Goal: Information Seeking & Learning: Find contact information

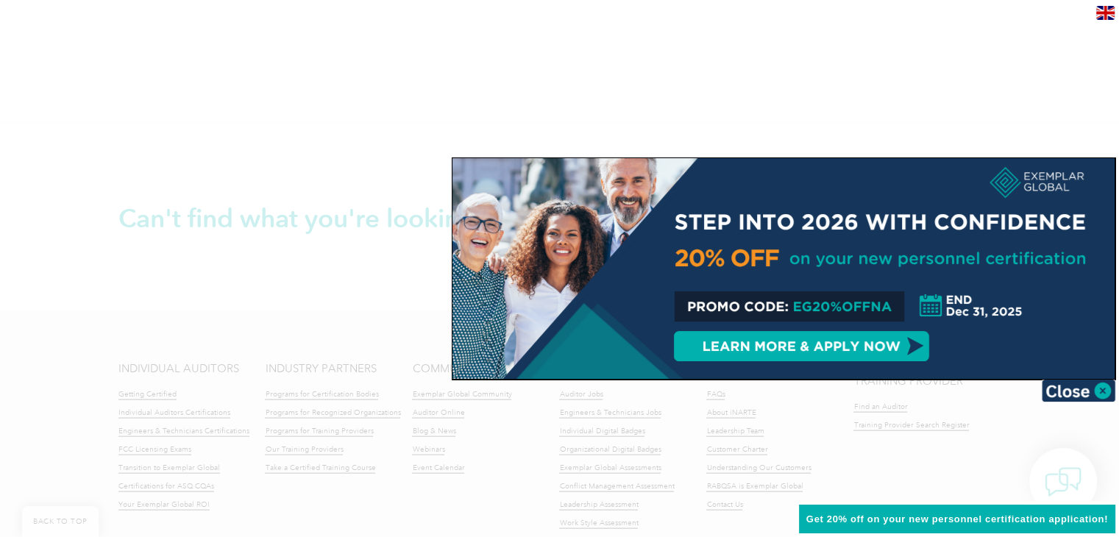
scroll to position [3016, 0]
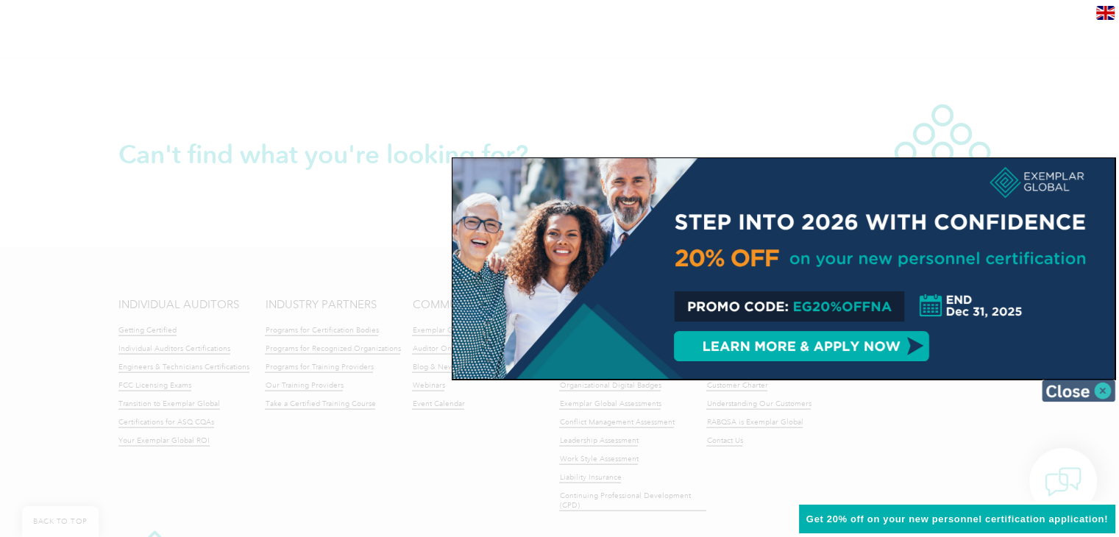
click at [1099, 385] on img at bounding box center [1079, 391] width 74 height 22
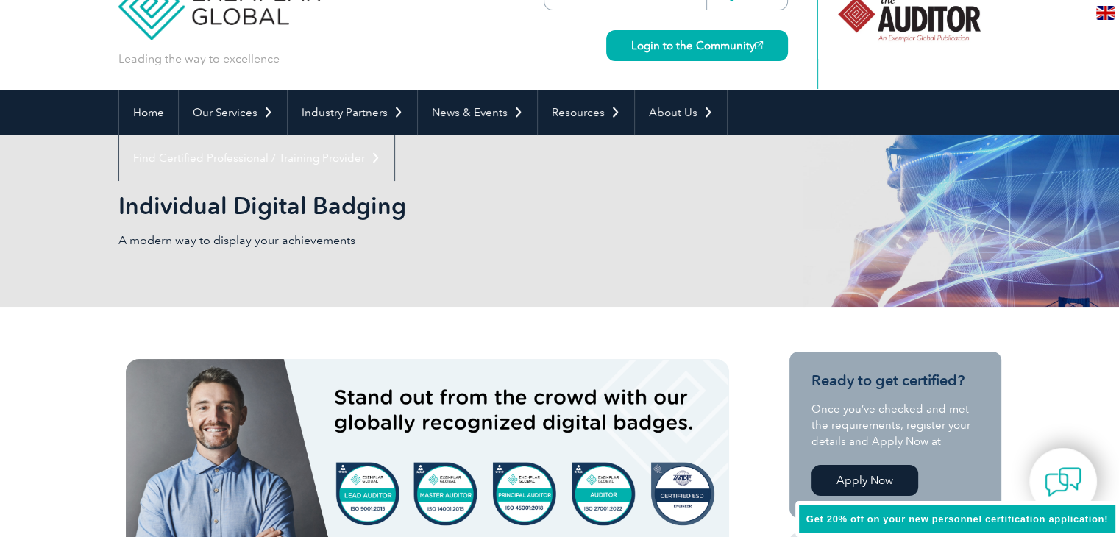
scroll to position [0, 0]
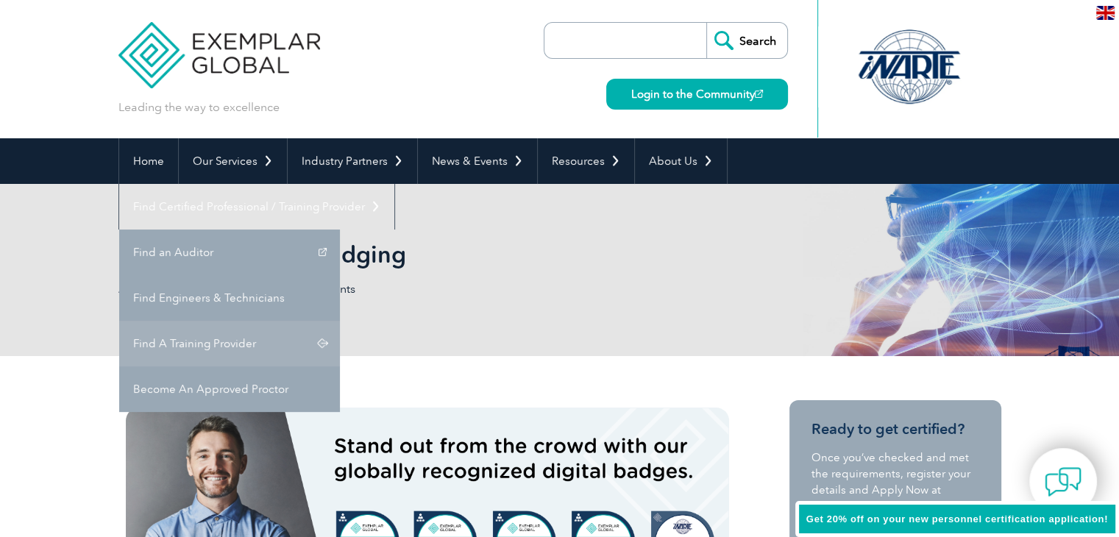
click at [340, 321] on link "Find A Training Provider" at bounding box center [229, 344] width 221 height 46
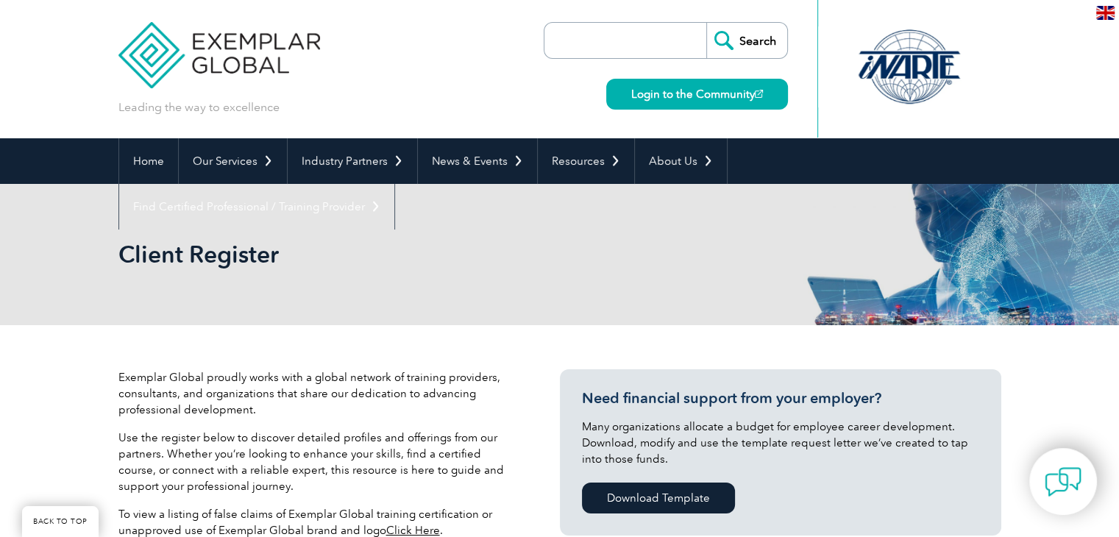
scroll to position [368, 0]
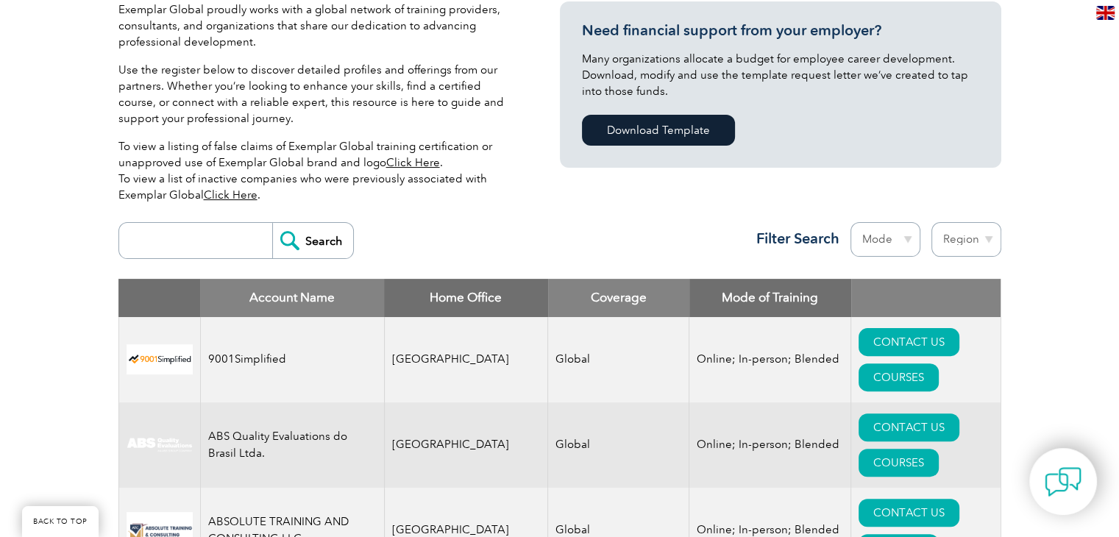
click at [194, 240] on input "search" at bounding box center [200, 240] width 146 height 35
click at [959, 242] on select "Region [GEOGRAPHIC_DATA] [GEOGRAPHIC_DATA] [GEOGRAPHIC_DATA] [GEOGRAPHIC_DATA] …" at bounding box center [966, 239] width 70 height 35
select select "[GEOGRAPHIC_DATA]"
click at [931, 222] on select "Region [GEOGRAPHIC_DATA] [GEOGRAPHIC_DATA] [GEOGRAPHIC_DATA] [GEOGRAPHIC_DATA] …" at bounding box center [966, 239] width 70 height 35
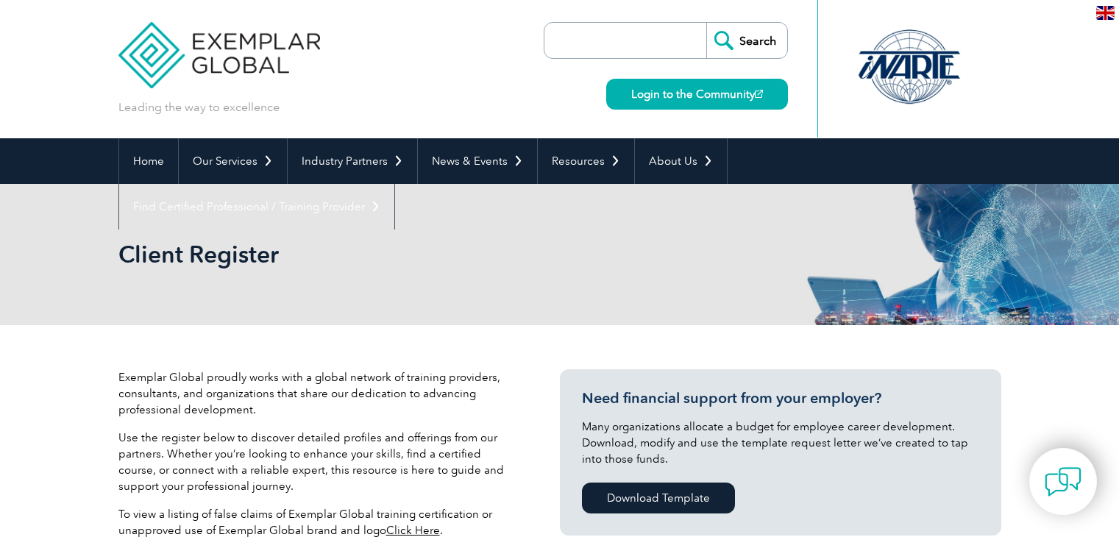
select select "[GEOGRAPHIC_DATA]"
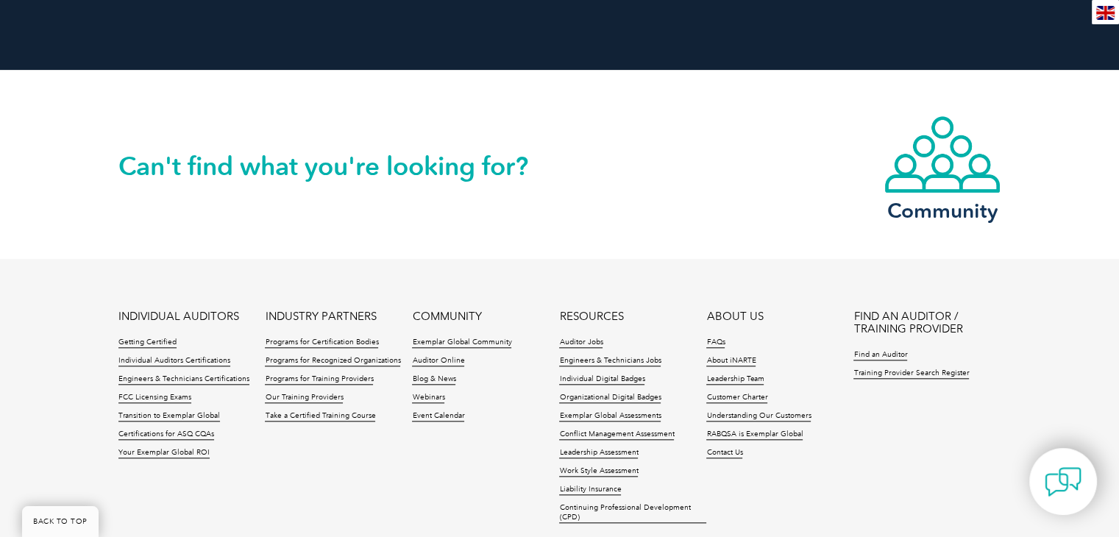
scroll to position [1606, 0]
